Goal: Information Seeking & Learning: Learn about a topic

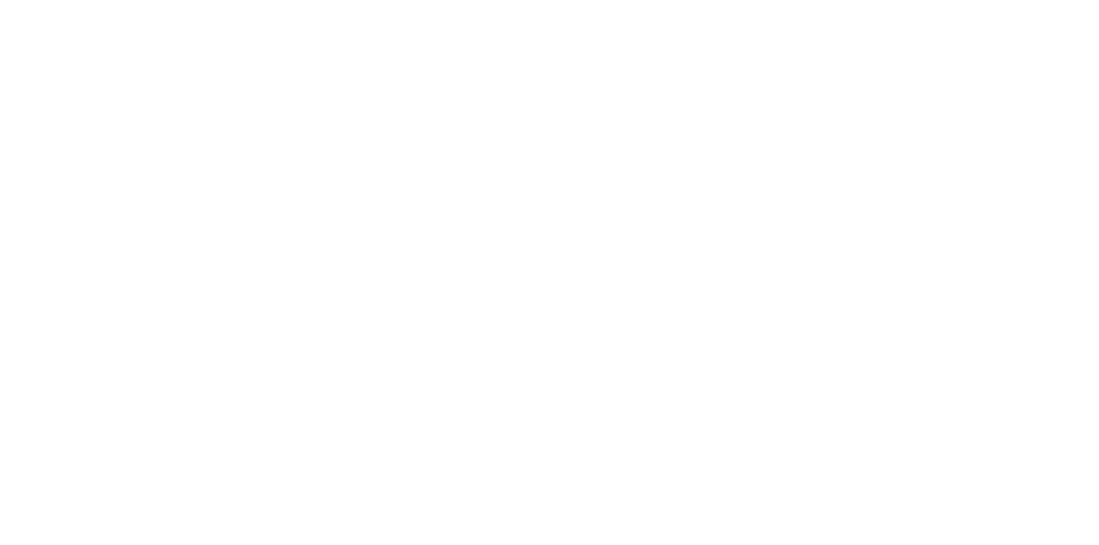
select select
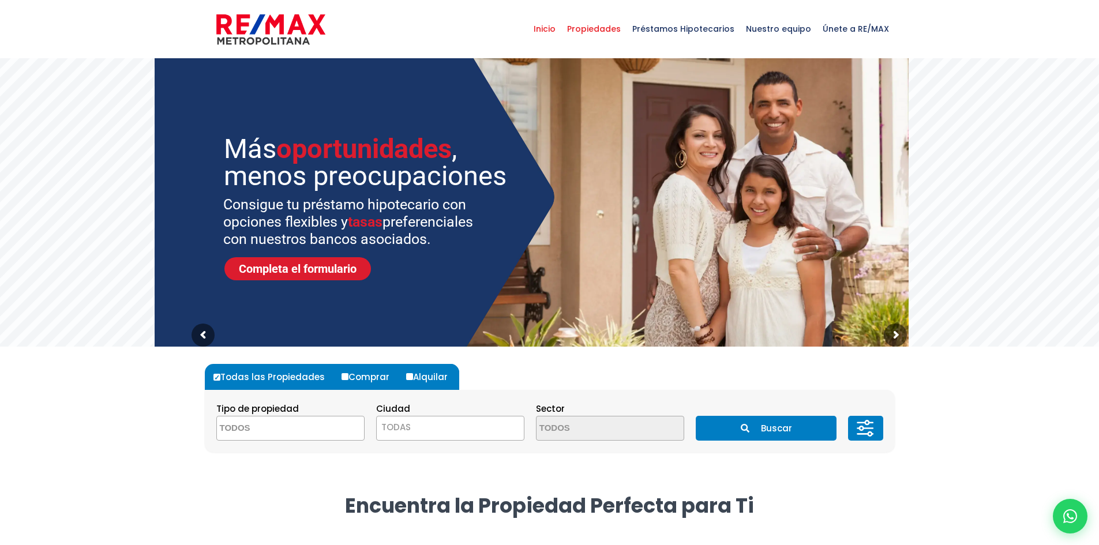
click at [588, 29] on span "Propiedades" at bounding box center [593, 29] width 65 height 35
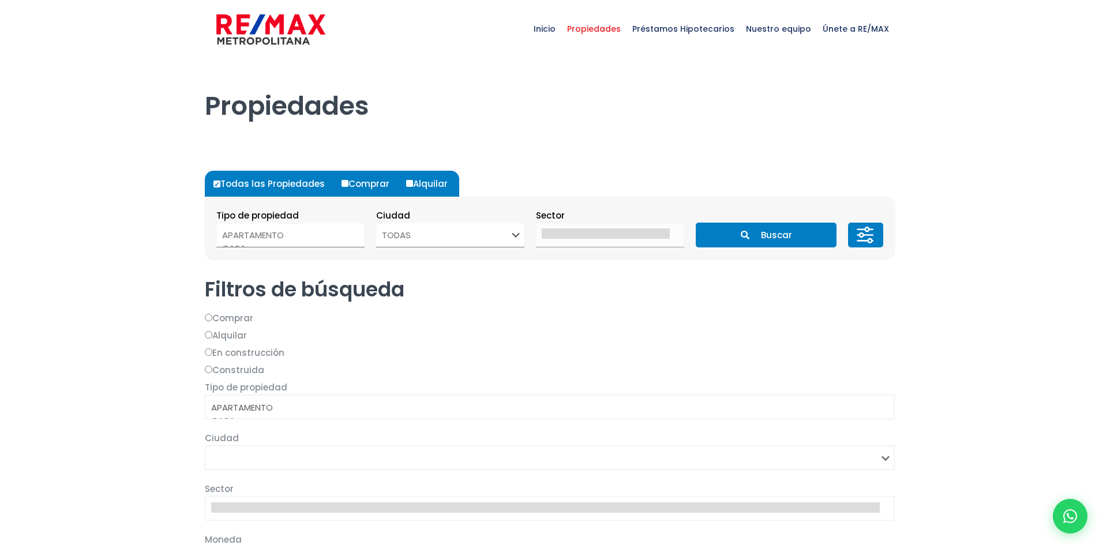
select select
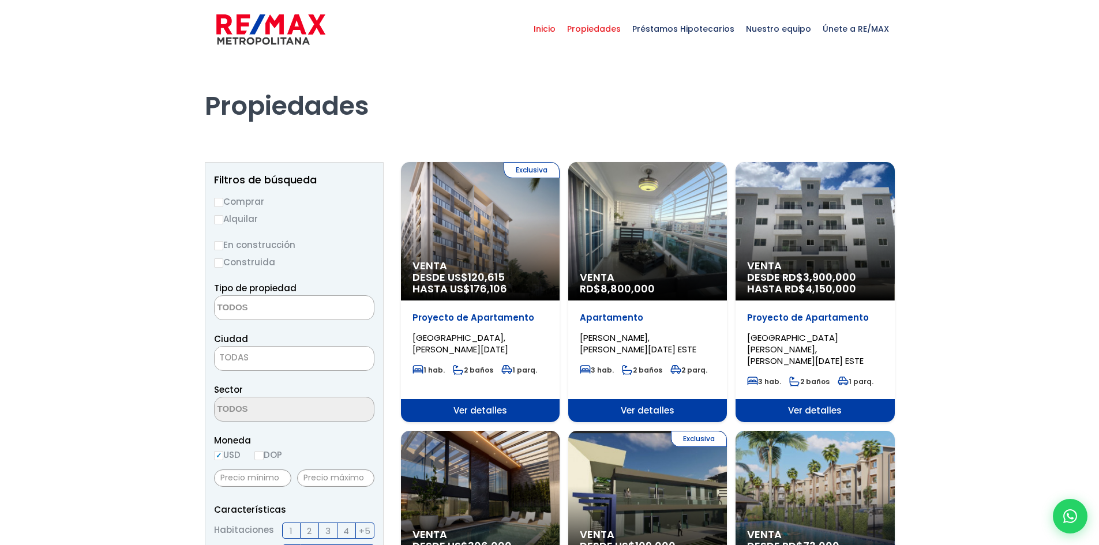
click at [546, 25] on span "Inicio" at bounding box center [544, 29] width 33 height 35
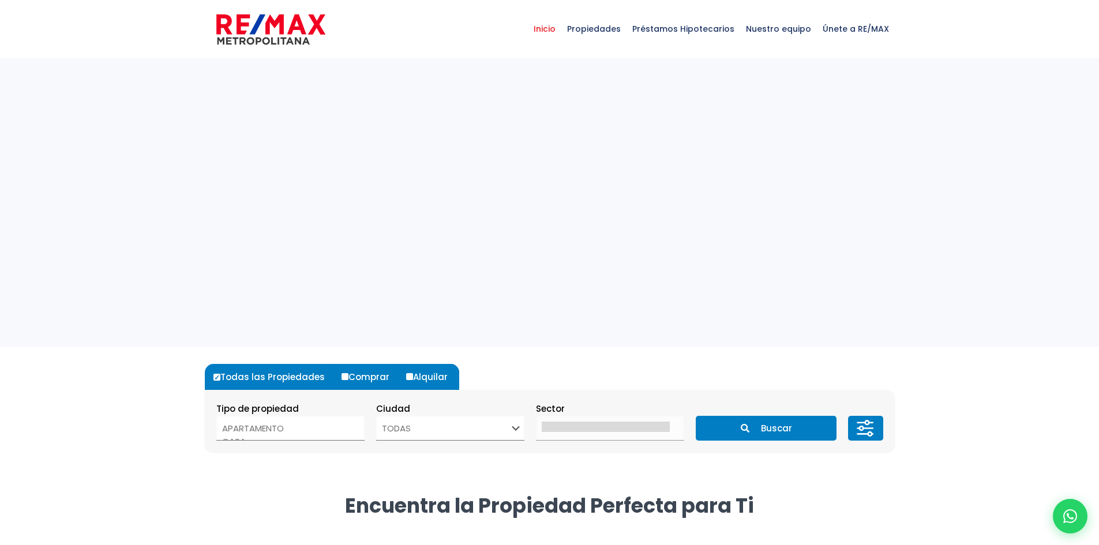
select select
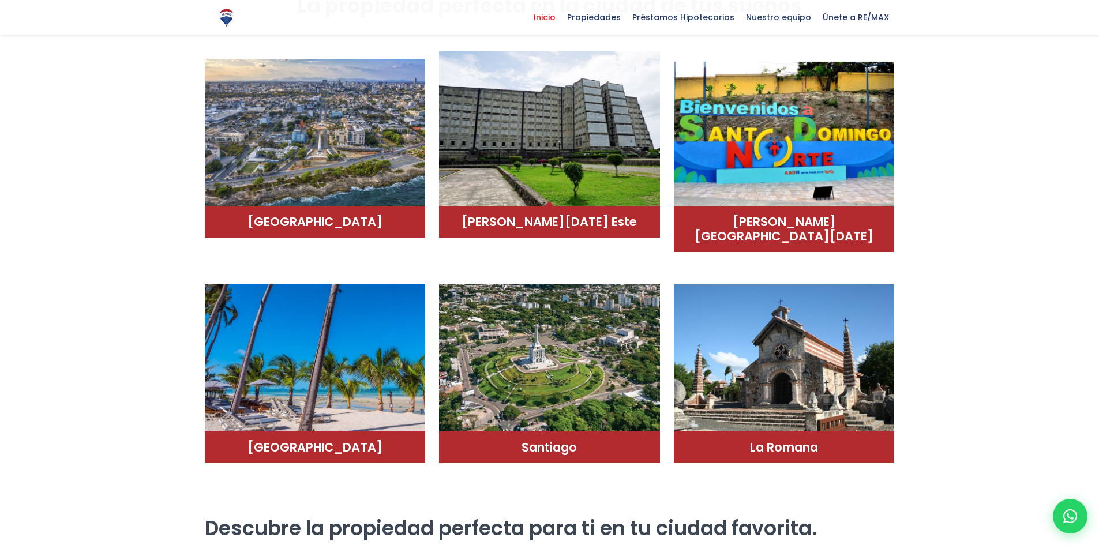
scroll to position [577, 0]
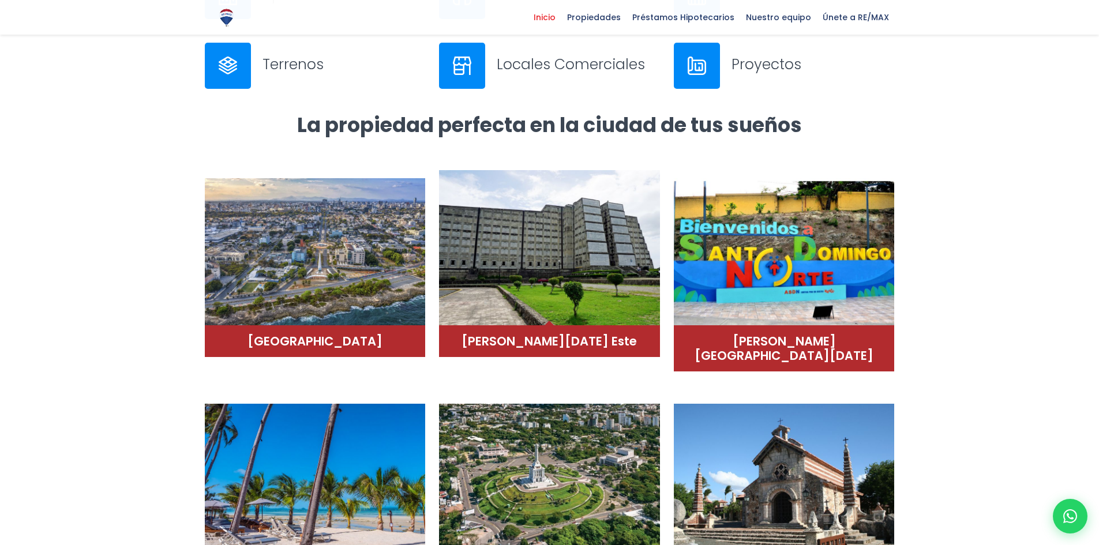
click at [578, 272] on img at bounding box center [549, 248] width 221 height 156
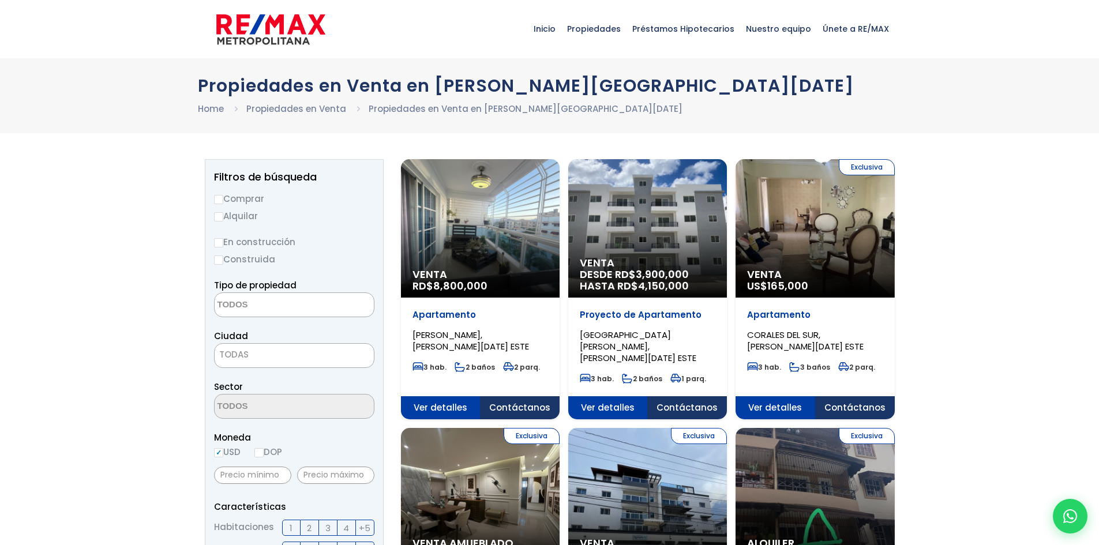
select select
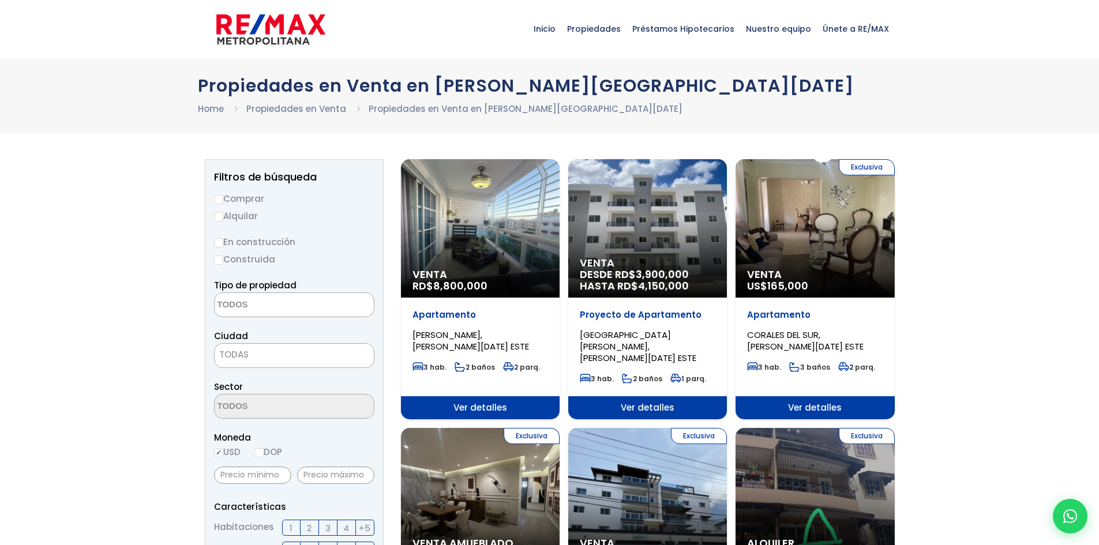
click at [560, 252] on div "Venta DESDE RD$ 3,900,000 HASTA RD$ 4,150,000" at bounding box center [480, 228] width 159 height 138
